Goal: Transaction & Acquisition: Obtain resource

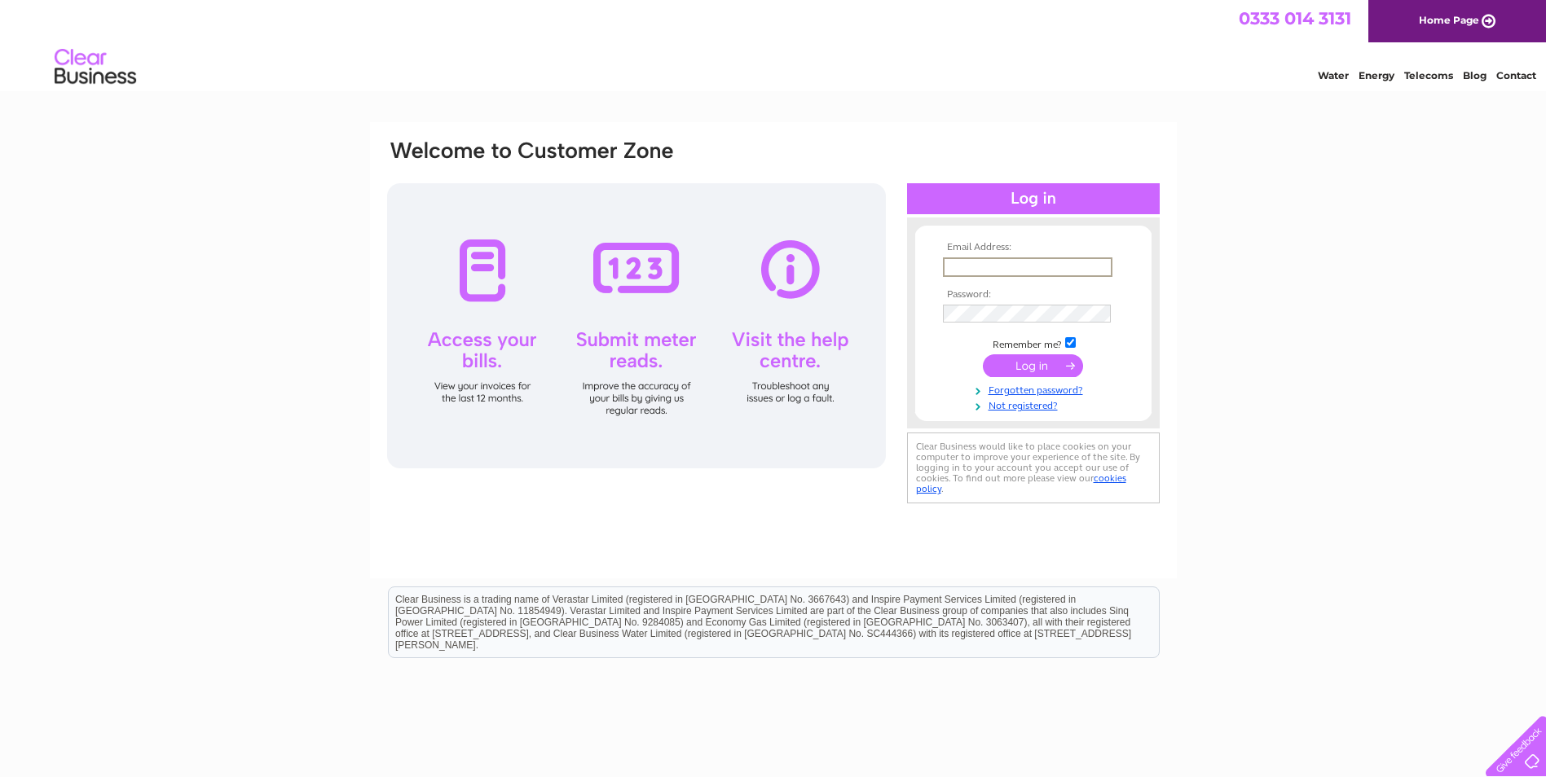
click at [987, 263] on input "text" at bounding box center [1027, 267] width 169 height 20
type input "tomlinsons2@hotmail.co.uk"
click at [1021, 363] on input "submit" at bounding box center [1033, 364] width 100 height 23
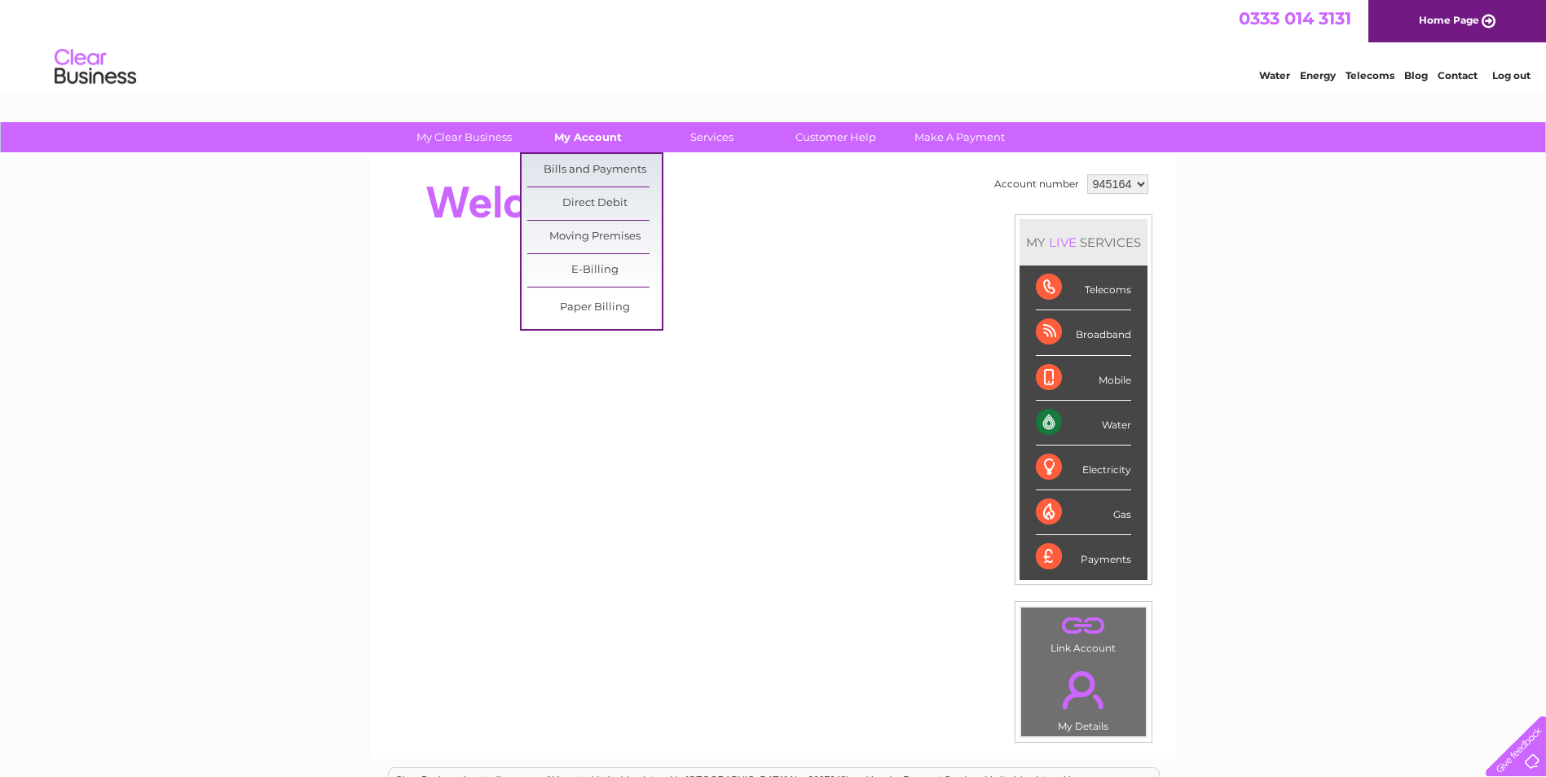
click at [582, 134] on link "My Account" at bounding box center [588, 137] width 134 height 30
click at [585, 170] on link "Bills and Payments" at bounding box center [594, 170] width 134 height 33
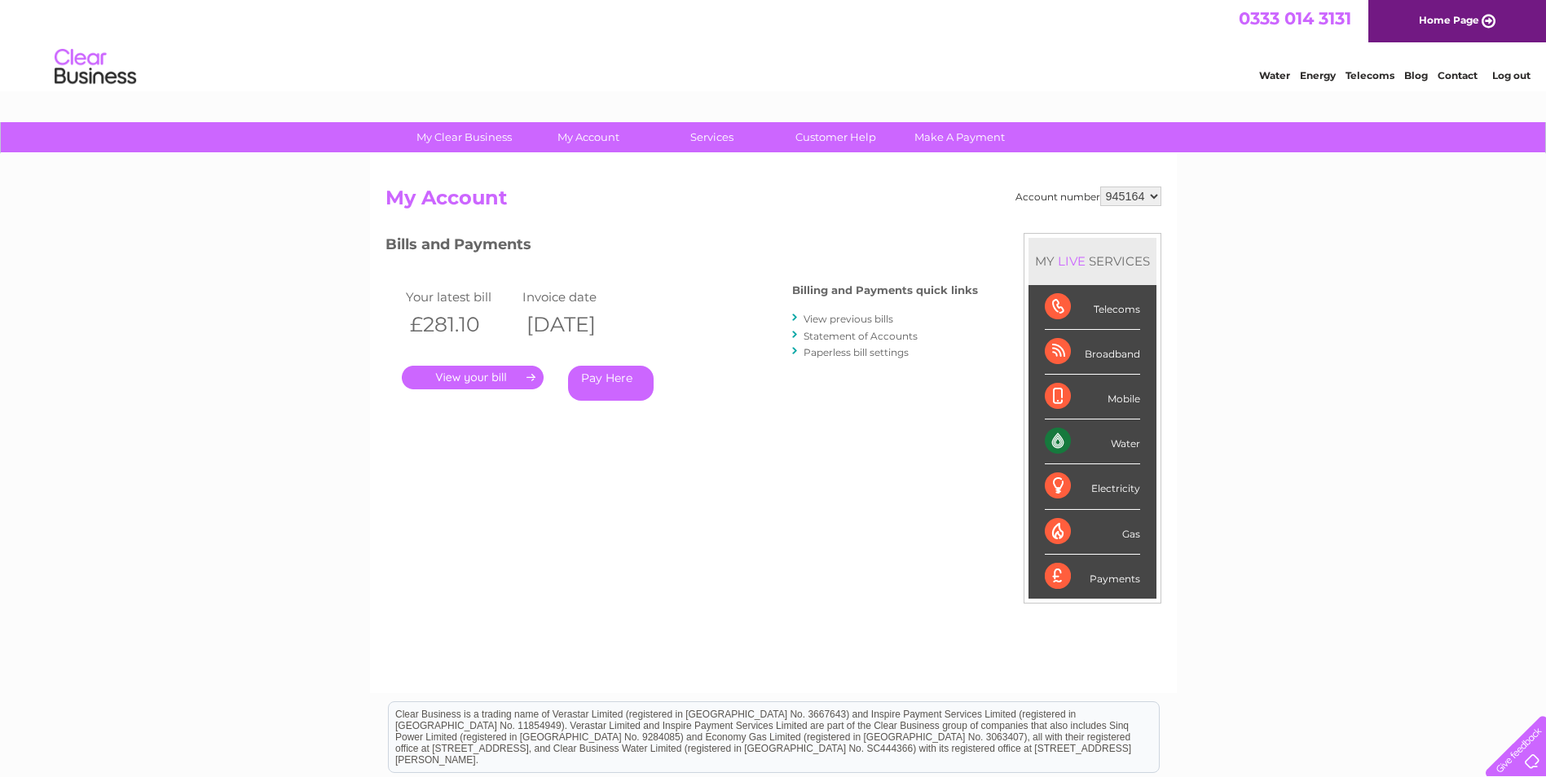
click at [483, 375] on link "." at bounding box center [473, 378] width 142 height 24
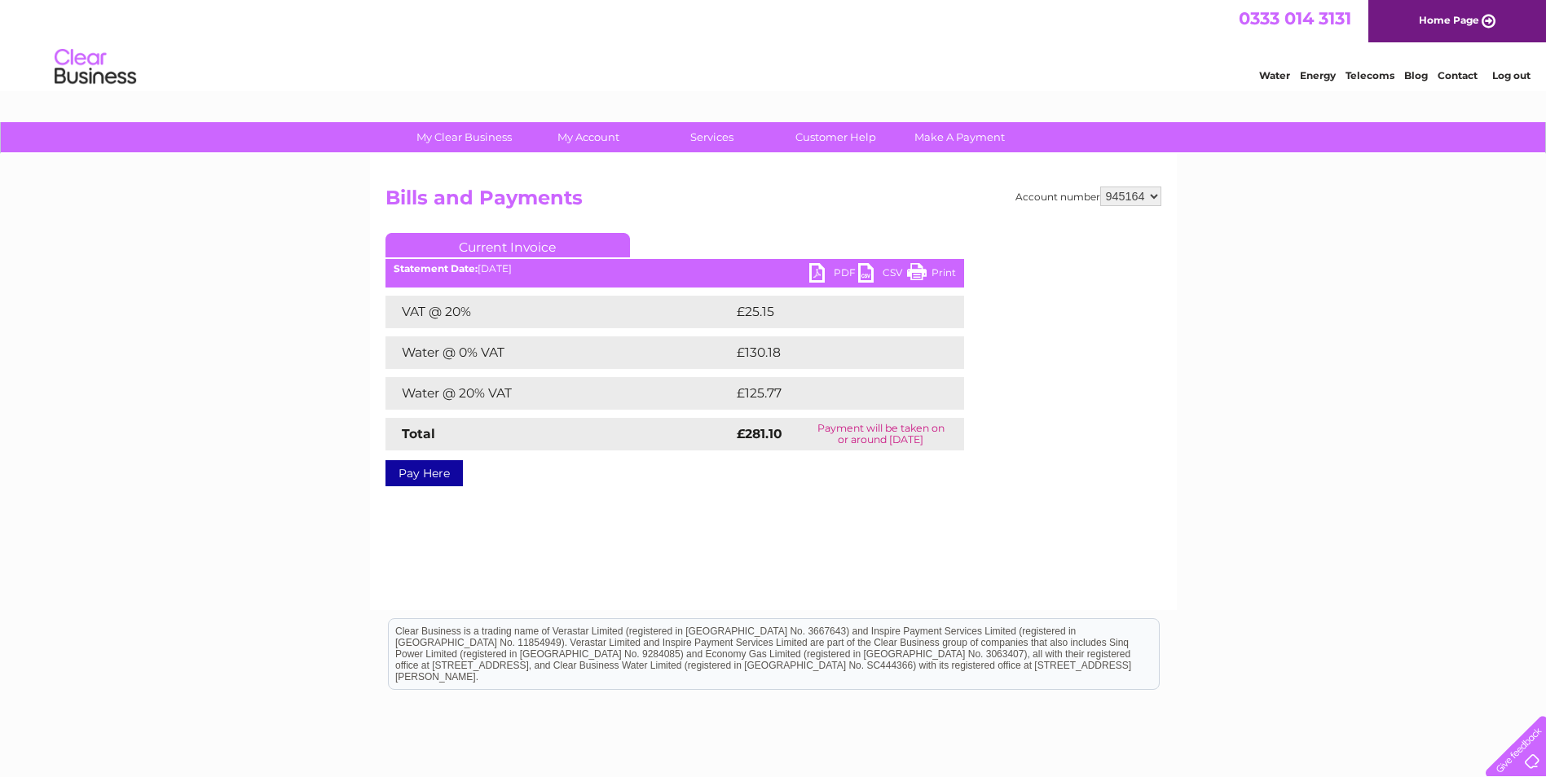
click at [835, 271] on link "PDF" at bounding box center [833, 275] width 49 height 24
click at [816, 272] on link "PDF" at bounding box center [833, 275] width 49 height 24
